Goal: Task Accomplishment & Management: Use online tool/utility

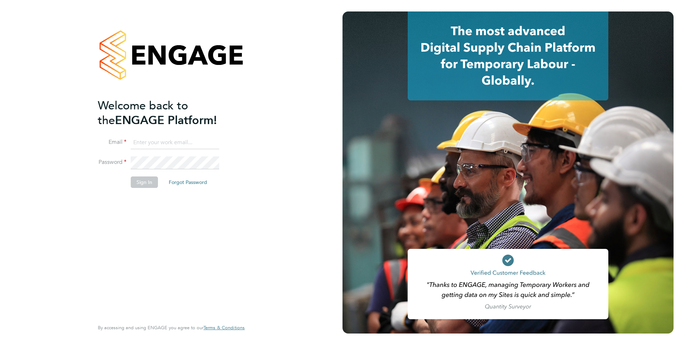
type input "[DOMAIN_NAME][EMAIL_ADDRESS][DOMAIN_NAME]"
click at [148, 181] on button "Sign In" at bounding box center [144, 181] width 27 height 11
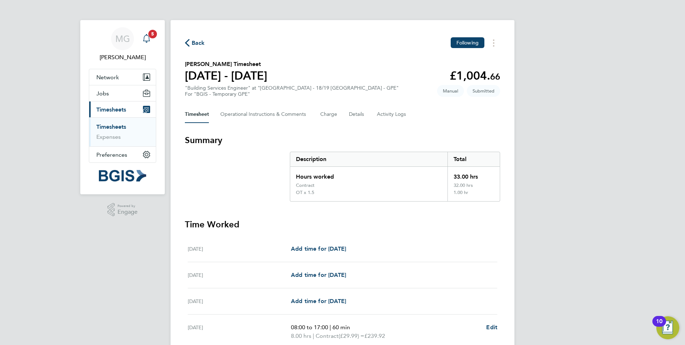
click at [152, 38] on div "Main navigation" at bounding box center [146, 39] width 14 height 14
